Goal: Find specific page/section: Find specific page/section

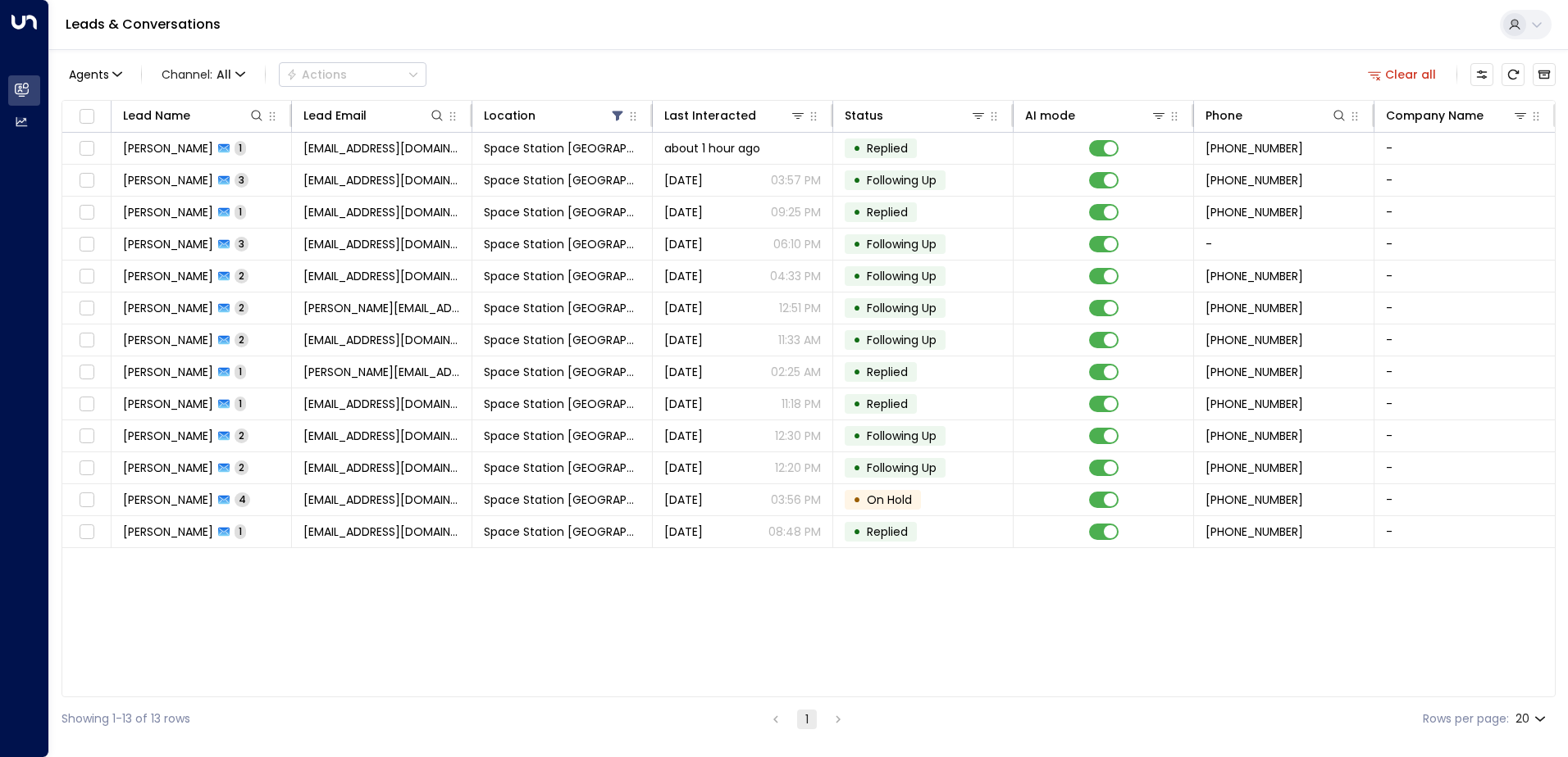
click at [507, 73] on div "Agents Channel: All Actions Clear all" at bounding box center [809, 75] width 1494 height 34
